Goal: Task Accomplishment & Management: Complete application form

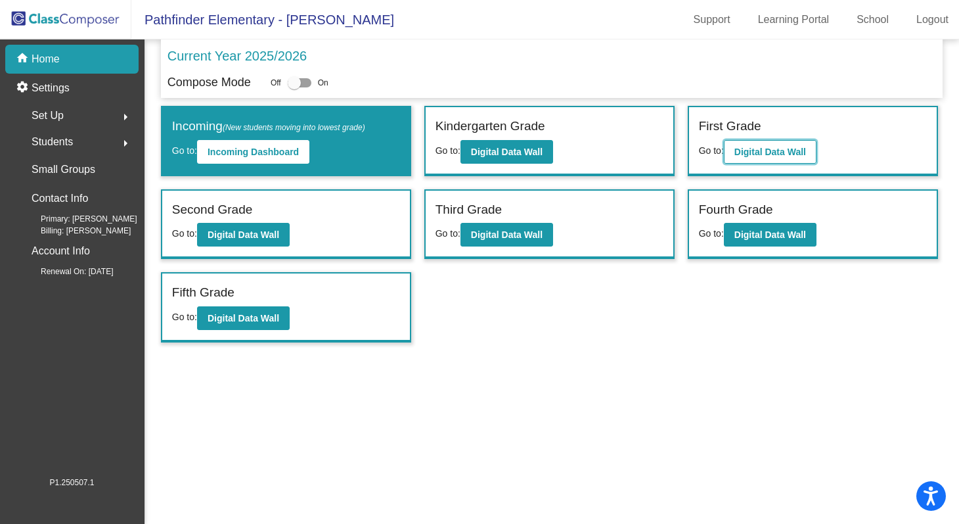
click at [773, 154] on b "Digital Data Wall" at bounding box center [771, 152] width 72 height 11
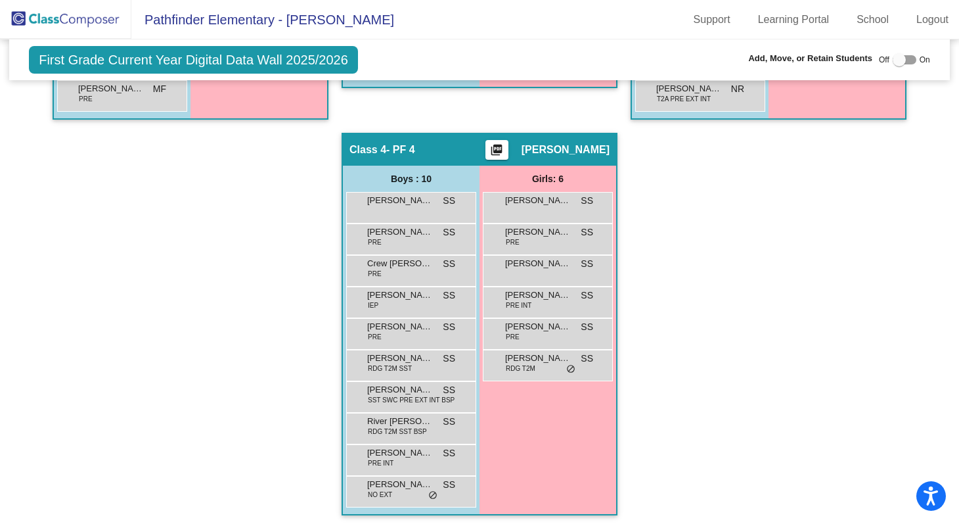
scroll to position [604, 0]
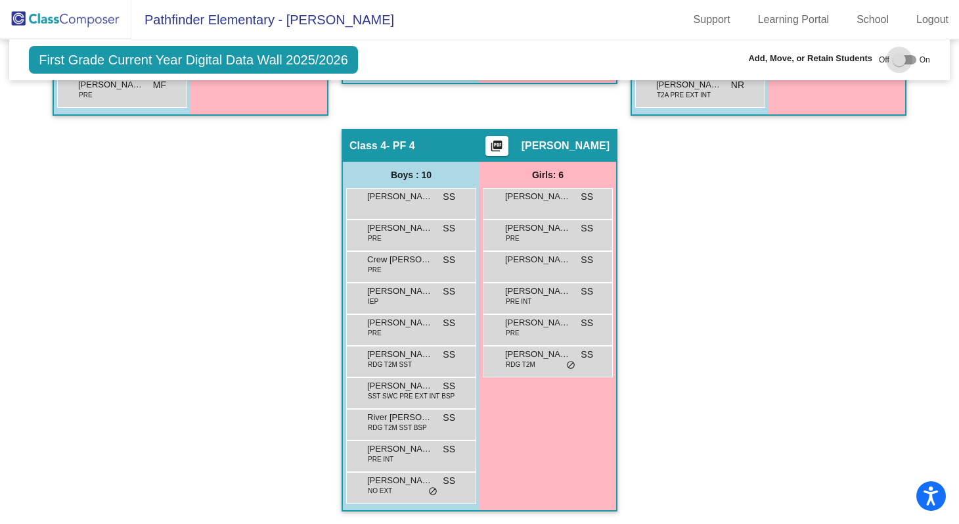
click at [893, 57] on div at bounding box center [899, 59] width 13 height 13
checkbox input "true"
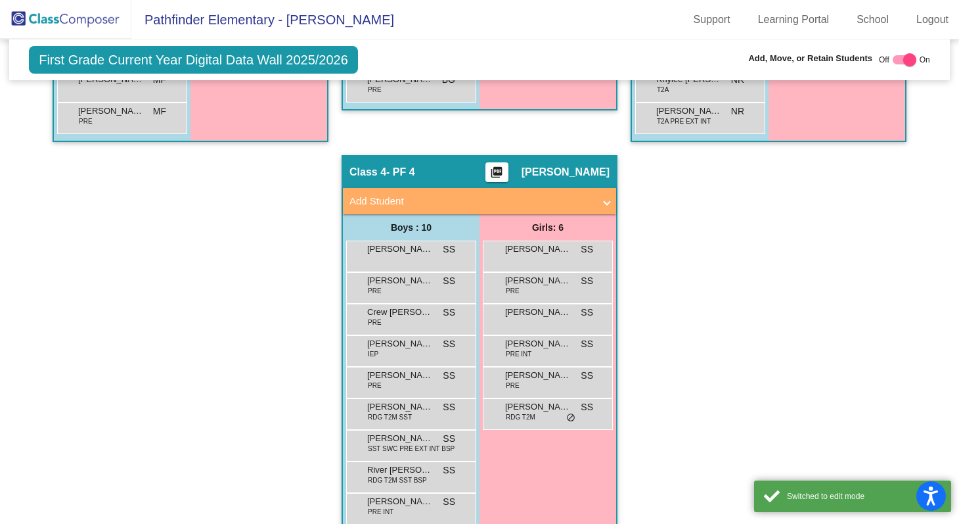
scroll to position [630, 0]
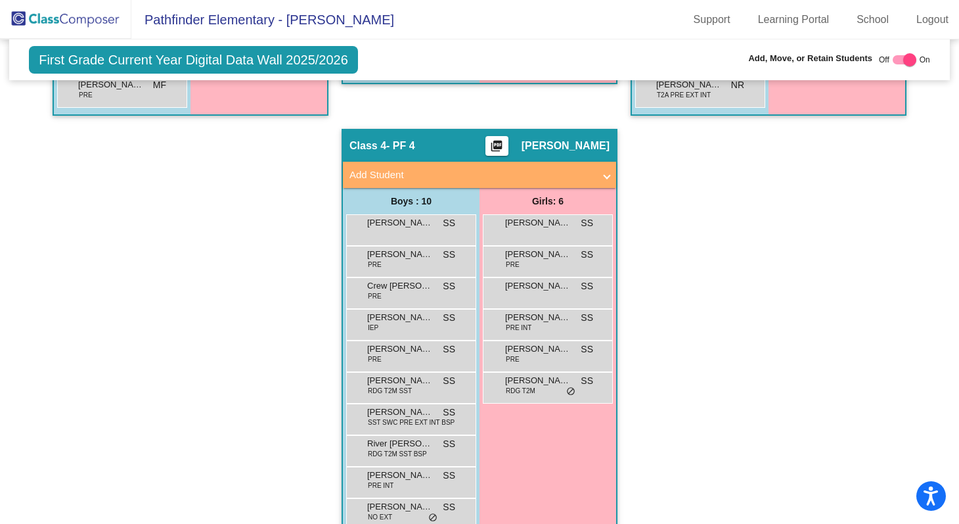
click at [557, 179] on mat-panel-title "Add Student" at bounding box center [472, 175] width 244 height 15
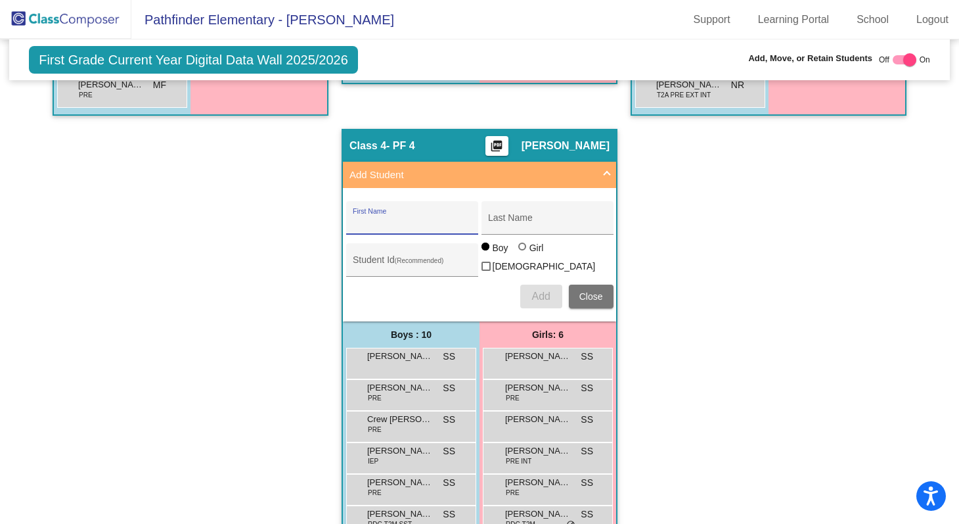
click at [434, 226] on input "First Name" at bounding box center [412, 222] width 118 height 11
paste input "Kattleya"
type input "Kattleya"
click at [535, 221] on input "Last Name" at bounding box center [547, 222] width 118 height 11
click at [507, 219] on input "Last Name" at bounding box center [547, 222] width 118 height 11
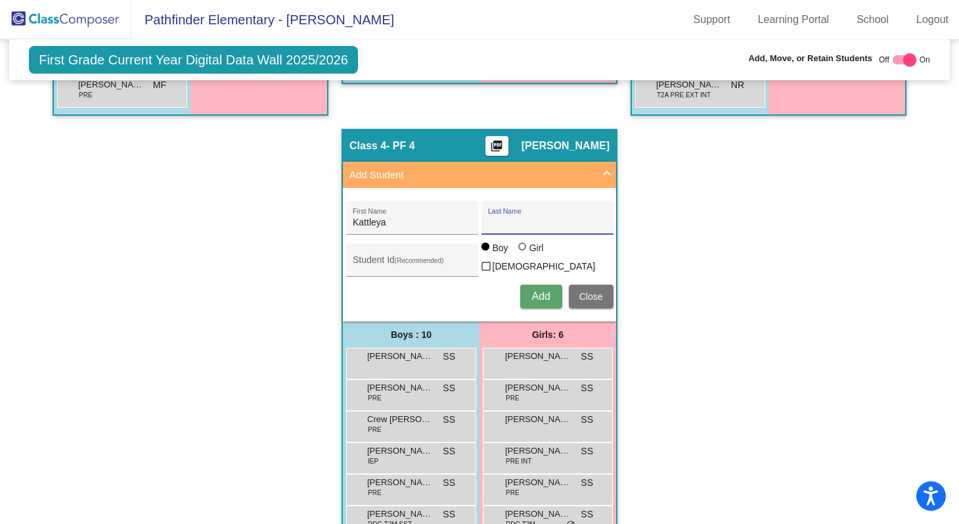
paste input "[PERSON_NAME]"
type input "[PERSON_NAME]"
click at [530, 254] on div "Girl" at bounding box center [536, 247] width 15 height 13
click at [524, 254] on input "Girl" at bounding box center [523, 253] width 1 height 1
radio input "true"
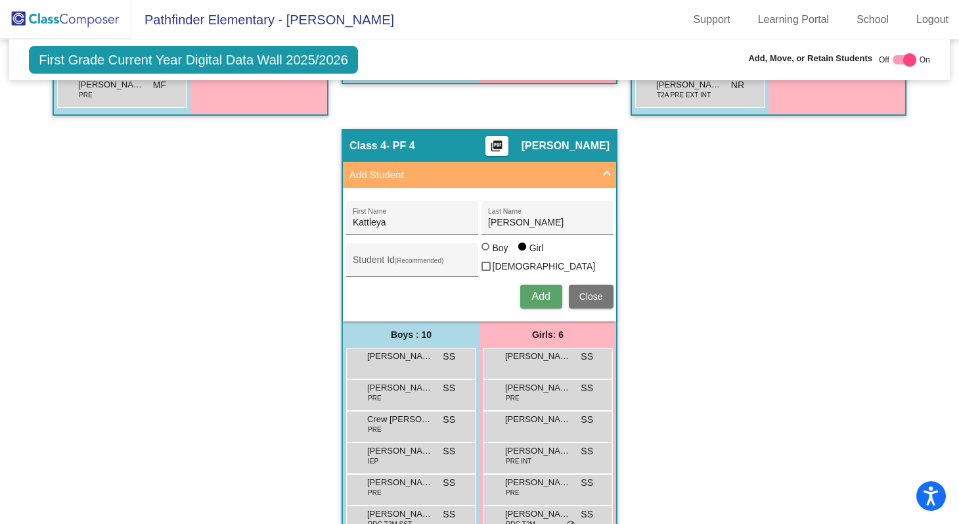
click at [543, 294] on span "Add" at bounding box center [541, 295] width 18 height 11
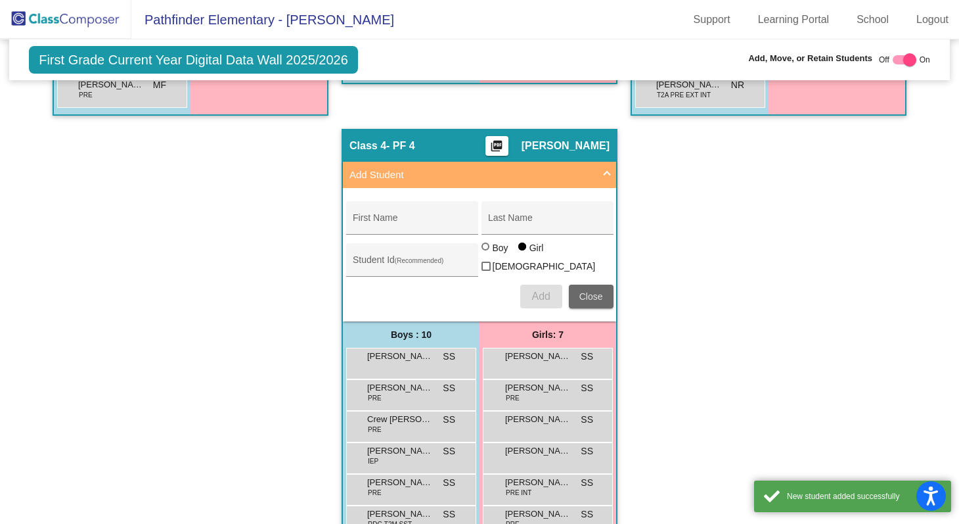
click at [593, 294] on span "Close" at bounding box center [591, 296] width 24 height 11
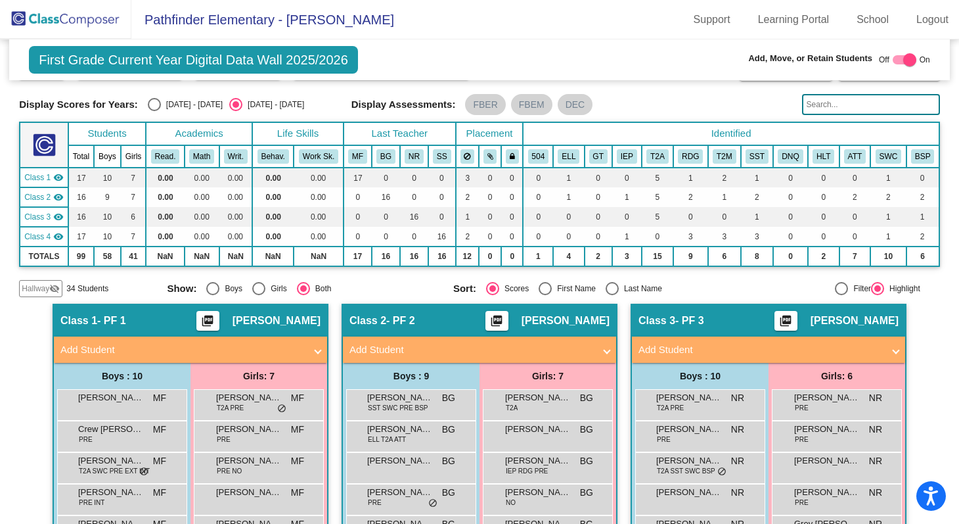
scroll to position [0, 0]
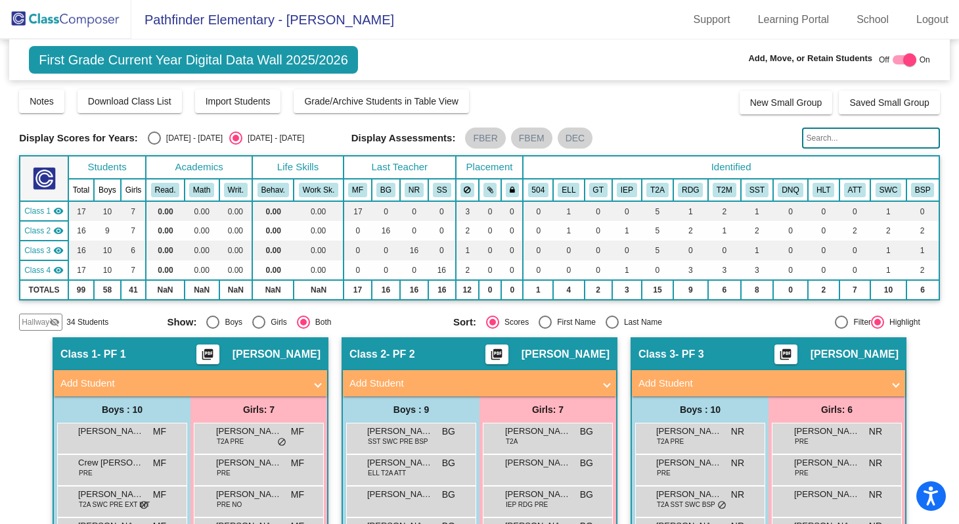
click at [604, 376] on span at bounding box center [606, 383] width 5 height 15
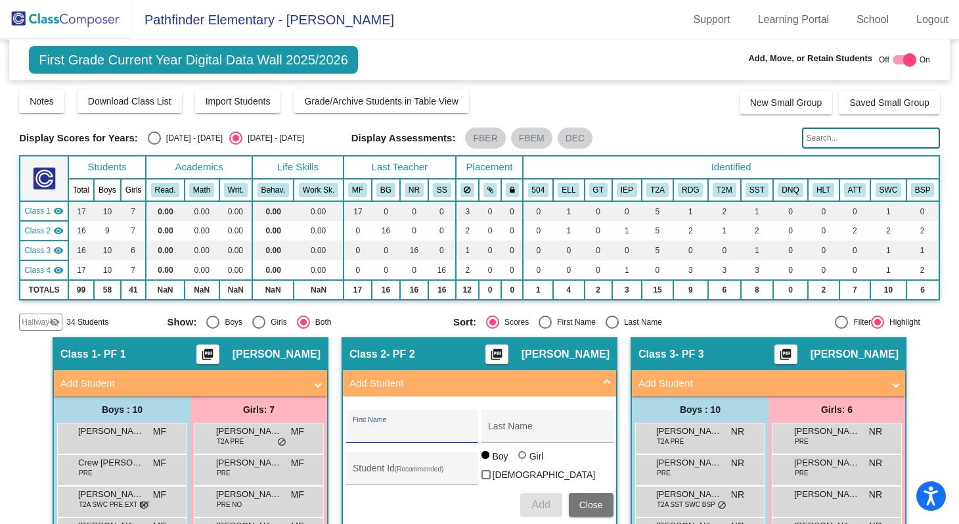
click at [399, 432] on input "First Name" at bounding box center [412, 431] width 118 height 11
paste input "Lovina"
type input "Lovina"
click at [530, 425] on div "Last Name" at bounding box center [547, 430] width 118 height 27
paste input "[PERSON_NAME]"
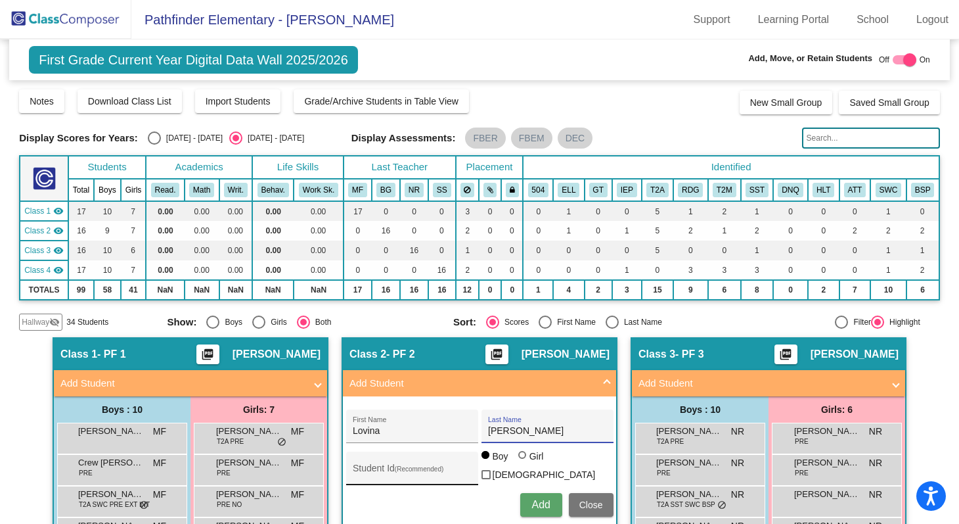
type input "[PERSON_NAME]"
click at [413, 476] on input "Student Id (Recommended)" at bounding box center [412, 473] width 118 height 11
click at [518, 459] on div at bounding box center [522, 455] width 8 height 8
click at [523, 462] on input "Girl" at bounding box center [523, 461] width 1 height 1
radio input "true"
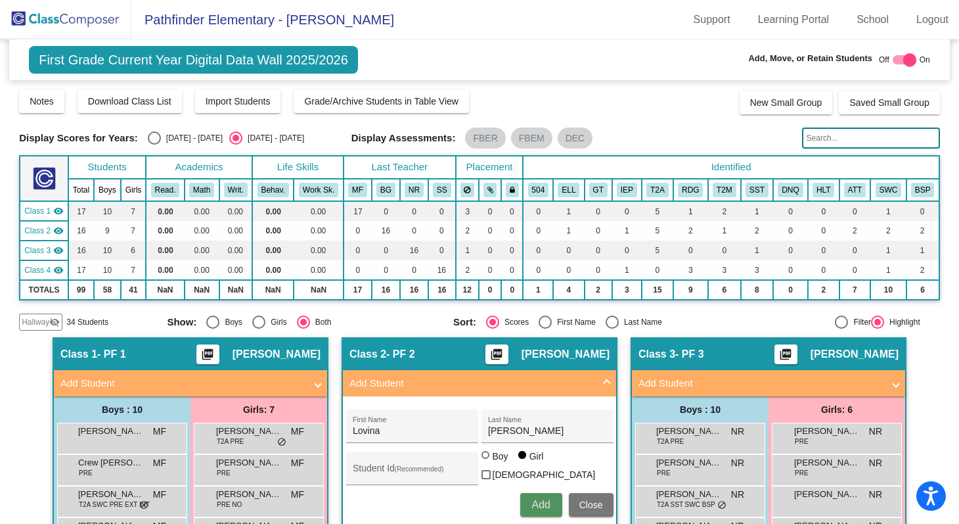
click at [526, 501] on button "Add" at bounding box center [541, 505] width 42 height 24
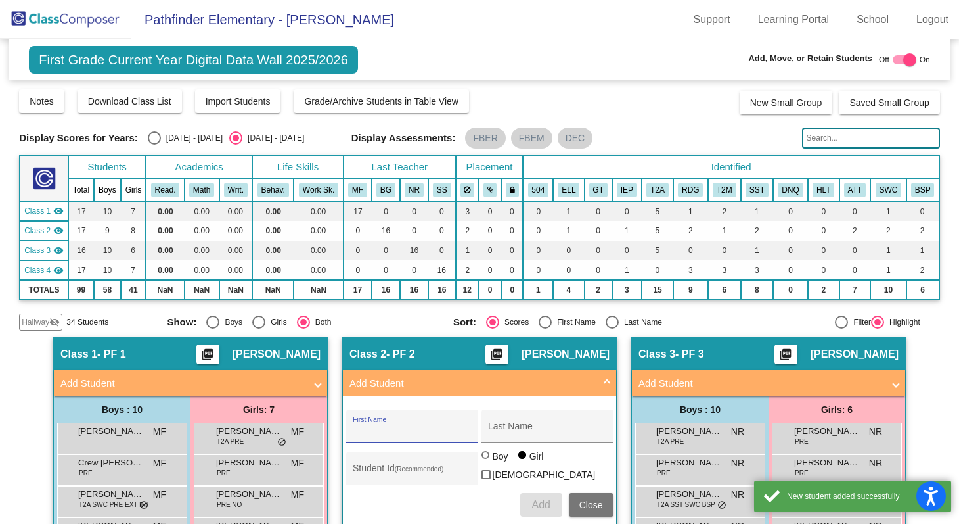
click at [579, 502] on span "Close" at bounding box center [591, 504] width 24 height 11
